Goal: Information Seeking & Learning: Learn about a topic

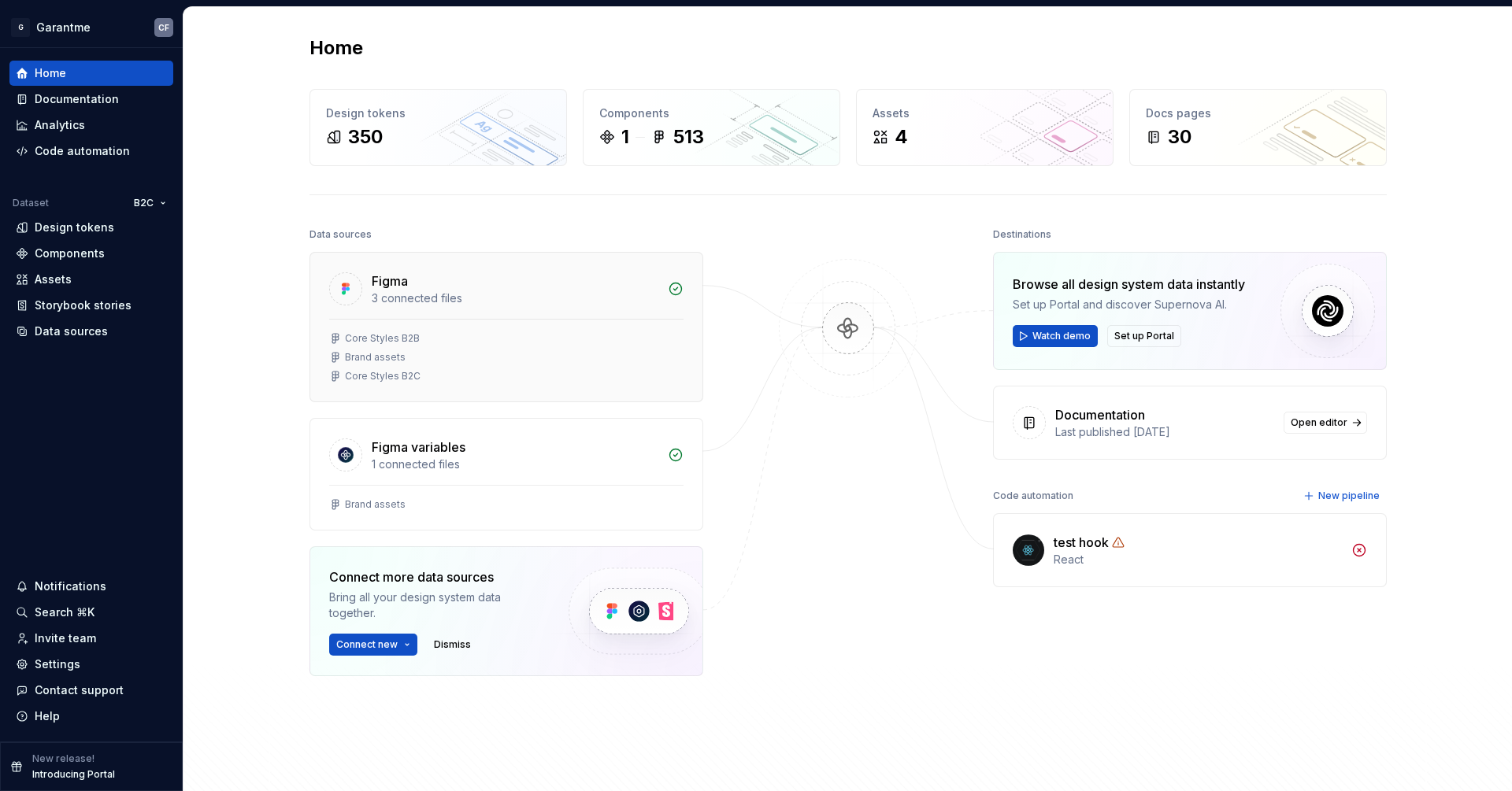
click at [678, 334] on div "Core Styles B2B" at bounding box center [506, 339] width 355 height 12
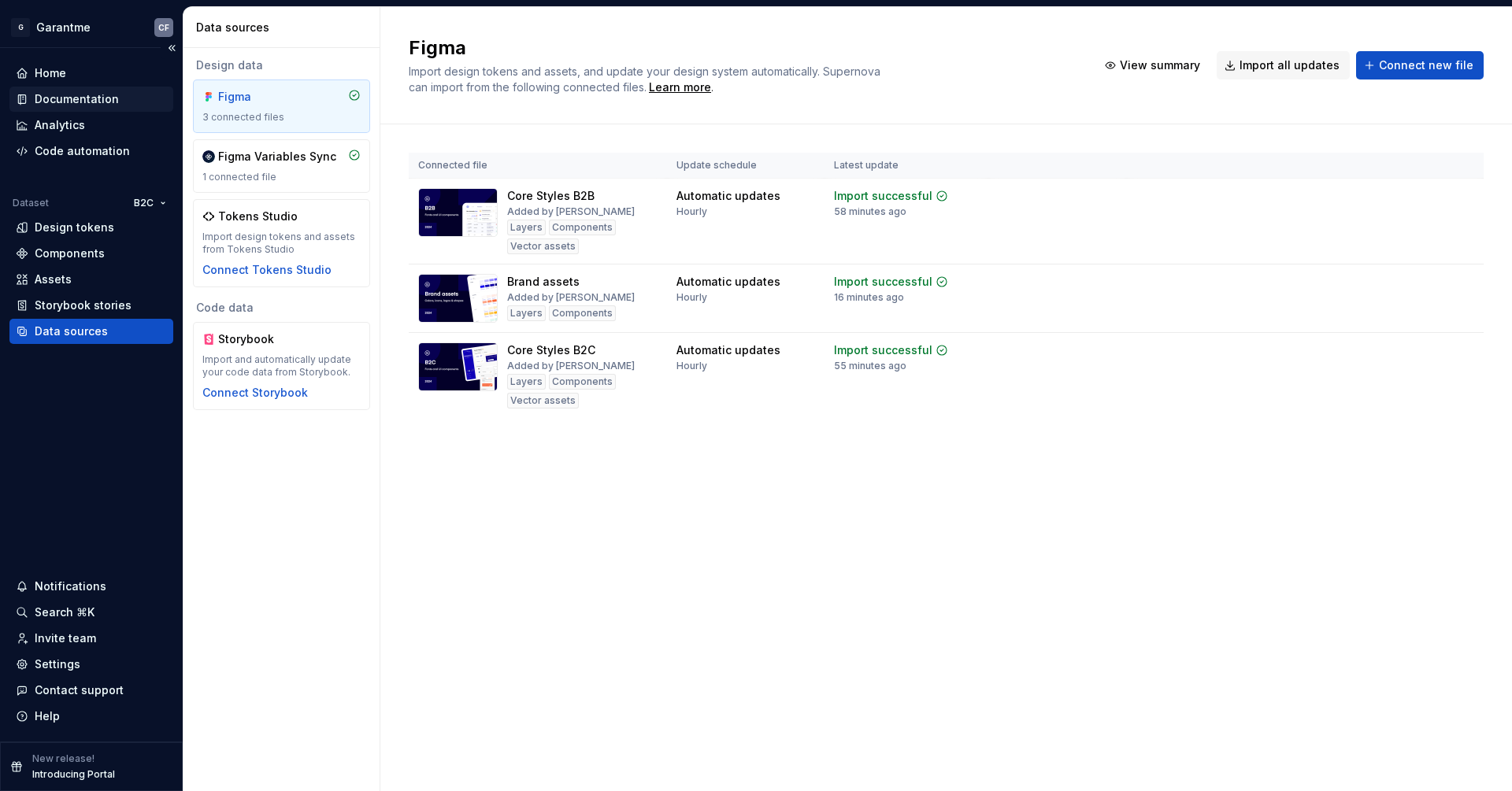
click at [94, 87] on div "Documentation" at bounding box center [92, 99] width 164 height 26
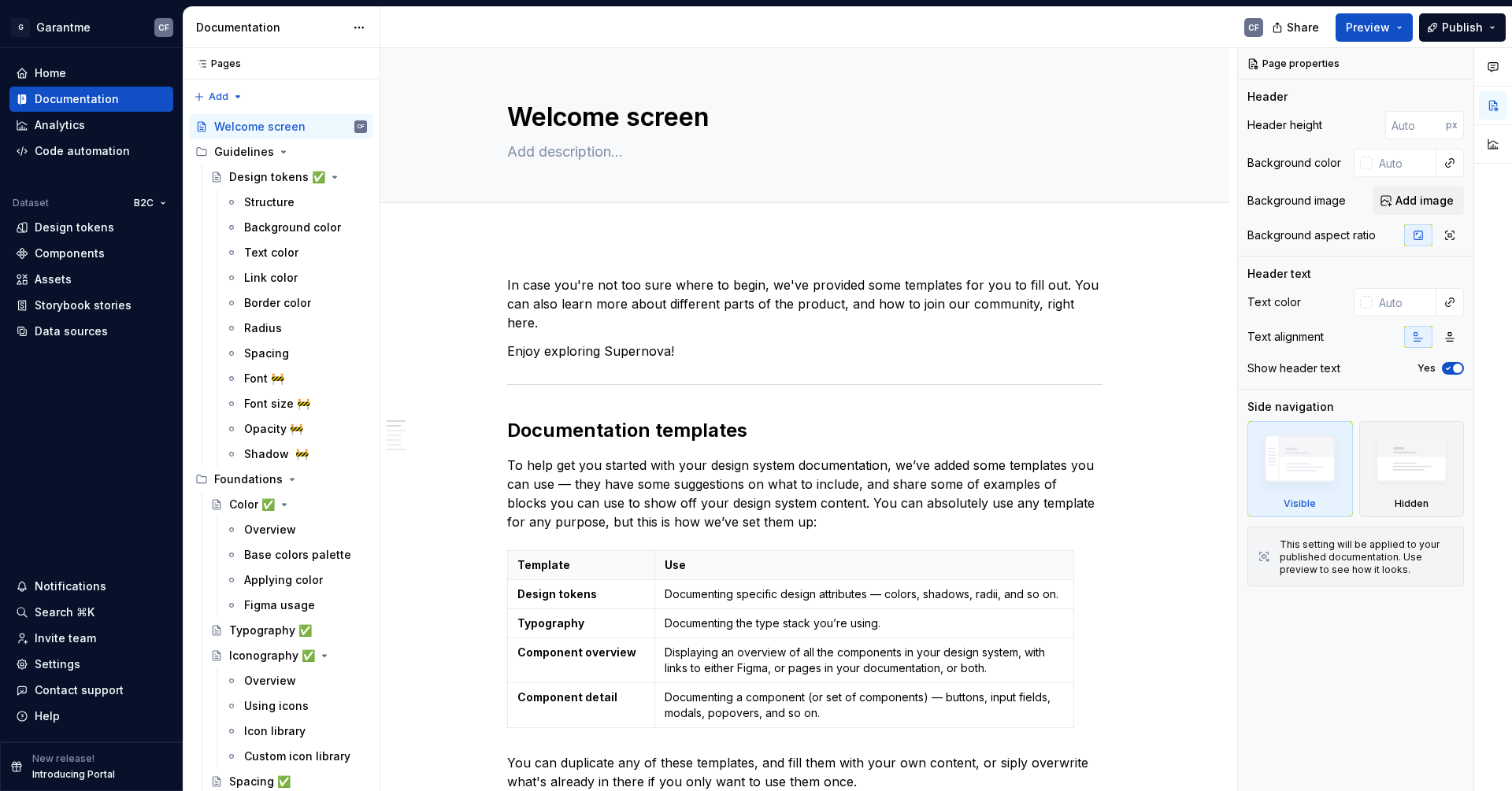
type textarea "*"
